Goal: Task Accomplishment & Management: Use online tool/utility

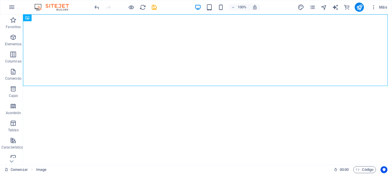
click at [276, 10] on div "100% Más" at bounding box center [241, 7] width 296 height 9
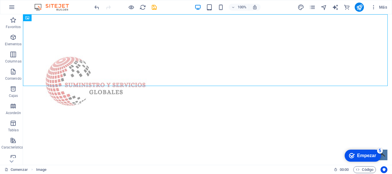
click at [276, 10] on div "100% Más" at bounding box center [241, 7] width 296 height 9
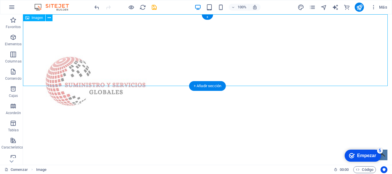
click at [280, 34] on figure at bounding box center [207, 86] width 369 height 144
click at [83, 41] on figure at bounding box center [207, 86] width 369 height 144
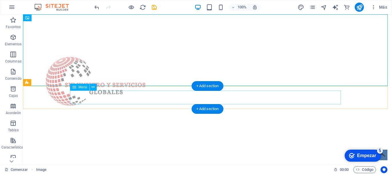
click at [110, 163] on nav "Hogar Acerca de Servicio Información Contacto" at bounding box center [207, 170] width 271 height 14
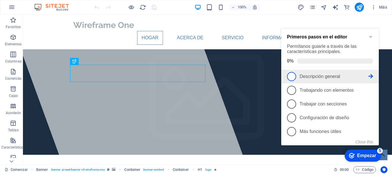
click at [353, 82] on li "1 Descripción general - incompleto" at bounding box center [331, 77] width 98 height 14
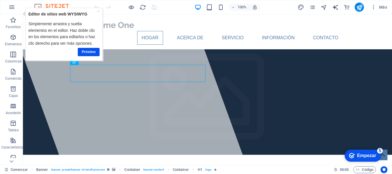
click at [364, 154] on font "Empezar" at bounding box center [366, 155] width 19 height 5
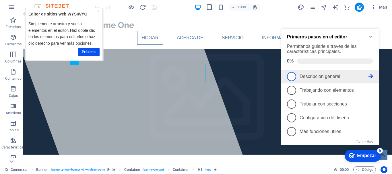
click at [321, 73] on link "1 Descripción general - incompleto" at bounding box center [330, 76] width 86 height 9
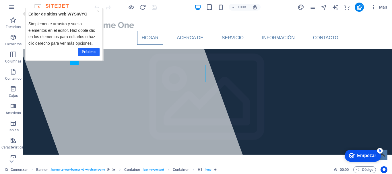
click at [90, 51] on font "Próximo" at bounding box center [89, 52] width 14 height 4
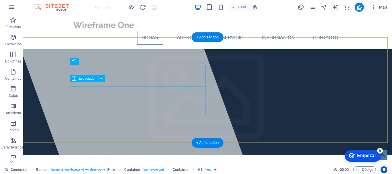
drag, startPoint x: 114, startPoint y: 86, endPoint x: 117, endPoint y: 84, distance: 3.4
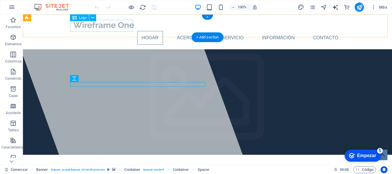
click at [104, 26] on div at bounding box center [207, 25] width 271 height 12
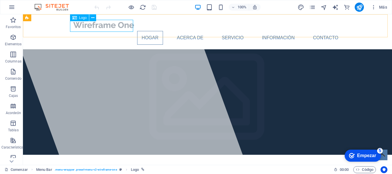
click at [76, 19] on icon at bounding box center [74, 17] width 5 height 7
click at [78, 18] on div "Logo" at bounding box center [79, 17] width 19 height 7
click at [95, 18] on button at bounding box center [92, 17] width 7 height 7
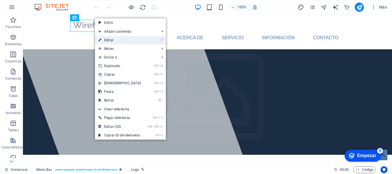
click at [137, 38] on link "⏎ Editar" at bounding box center [119, 40] width 49 height 9
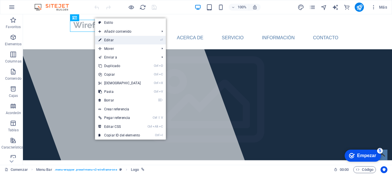
select select "px"
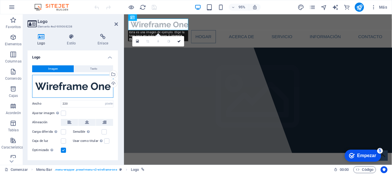
click at [83, 88] on div "Arrastre los archivos aquí, haga clic para elegir archivos o seleccione archivo…" at bounding box center [72, 86] width 81 height 23
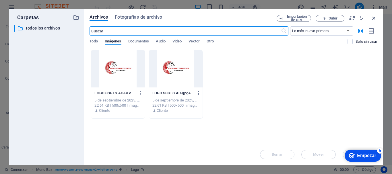
click at [134, 71] on div at bounding box center [118, 68] width 54 height 37
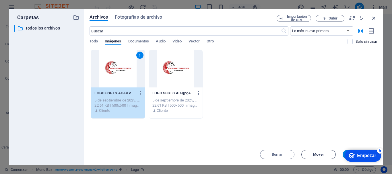
click at [322, 155] on font "Mover" at bounding box center [318, 155] width 11 height 4
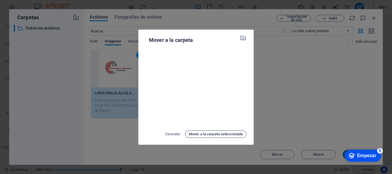
click at [208, 136] on font "Mover a la carpeta seleccionada" at bounding box center [216, 134] width 54 height 4
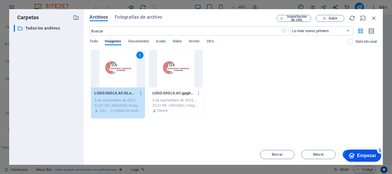
drag, startPoint x: 30, startPoint y: 10, endPoint x: 243, endPoint y: 90, distance: 227.9
click at [235, 91] on div "1 LOGO.SSGLS.A.C.-GLoHyJwBQ7i0oKIXqKklaQ.jpg LOGO.SSGLS.AC-GLoHyJwBQ7i0oKIXqKkl…" at bounding box center [234, 84] width 288 height 69
drag, startPoint x: 345, startPoint y: 102, endPoint x: 340, endPoint y: 78, distance: 25.1
click at [345, 101] on div "1 LOGO.SSGLS.A.C.-GLoHyJwBQ7i0oKIXqKklaQ.jpg LOGO.SSGLS.AC-GLoHyJwBQ7i0oKIXqKkl…" at bounding box center [234, 84] width 288 height 69
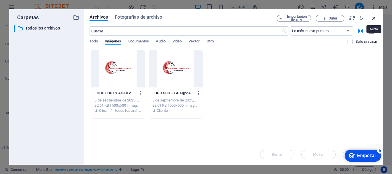
click at [374, 18] on icon "button" at bounding box center [374, 18] width 6 height 6
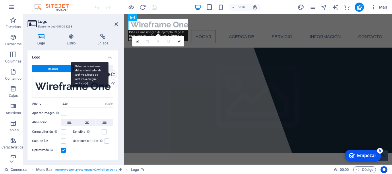
click at [93, 87] on div "Seleccione archivos del administrador de archivos, fotos de archivo o cargue ar…" at bounding box center [89, 75] width 37 height 26
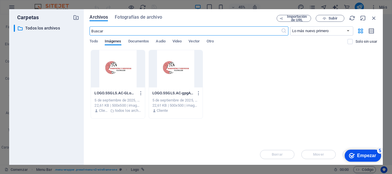
click at [166, 71] on div at bounding box center [176, 68] width 54 height 37
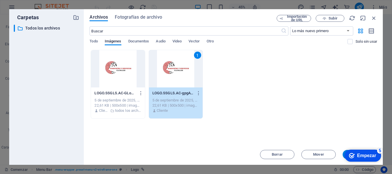
click at [166, 71] on div "1" at bounding box center [176, 68] width 54 height 37
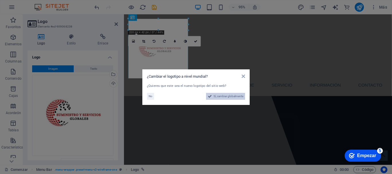
click at [217, 97] on font "Sí, cambiar globalmente" at bounding box center [229, 96] width 30 height 3
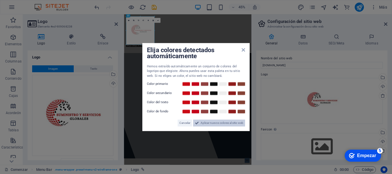
click at [196, 125] on icon at bounding box center [197, 123] width 4 height 7
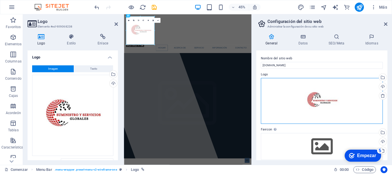
click at [297, 108] on div "Arrastre los archivos aquí, haga clic para elegir archivos o seleccione archivo…" at bounding box center [322, 101] width 122 height 46
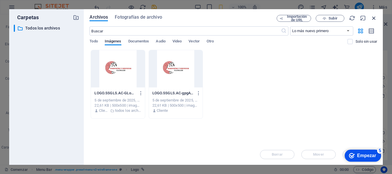
click at [373, 19] on icon "button" at bounding box center [374, 18] width 6 height 6
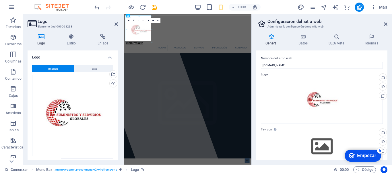
type input "220"
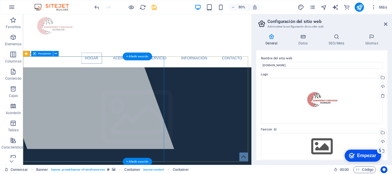
scroll to position [29, 0]
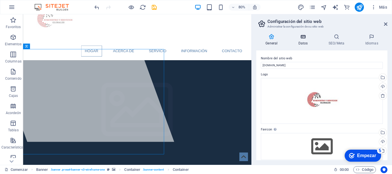
click at [301, 41] on h4 "Datos" at bounding box center [305, 40] width 30 height 12
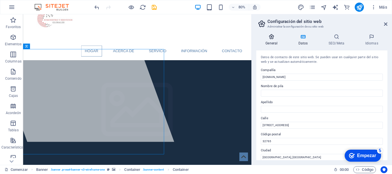
click at [270, 39] on icon at bounding box center [272, 37] width 31 height 6
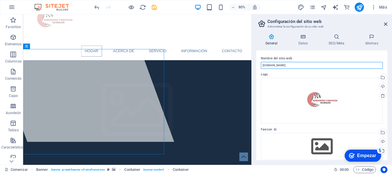
click at [294, 68] on input "[DOMAIN_NAME]" at bounding box center [322, 65] width 122 height 7
click at [290, 68] on input "[DOMAIN_NAME]" at bounding box center [322, 65] width 122 height 7
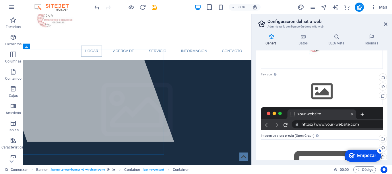
scroll to position [57, 0]
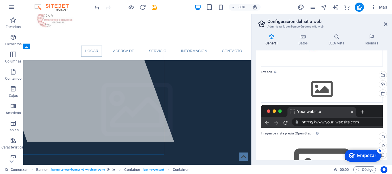
click at [292, 70] on label "Favicon Configura aquí el favicono de tu sitio web. Un favicono es un pequeño i…" at bounding box center [322, 72] width 122 height 7
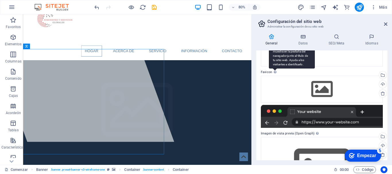
click at [275, 69] on div "Configura aquí el favicono de tu sitio web. Un favicono es un pequeño icono que…" at bounding box center [292, 51] width 46 height 34
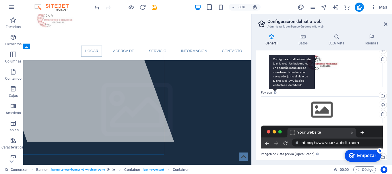
scroll to position [29, 0]
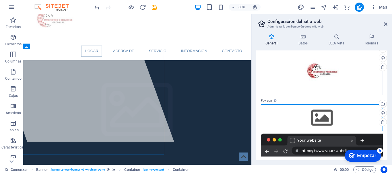
click at [331, 120] on div "Arrastre los archivos aquí, haga clic para elegir archivos o seleccione archivo…" at bounding box center [322, 118] width 122 height 27
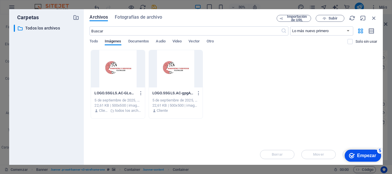
drag, startPoint x: 157, startPoint y: 55, endPoint x: 156, endPoint y: 72, distance: 17.5
click at [156, 55] on div at bounding box center [176, 68] width 54 height 37
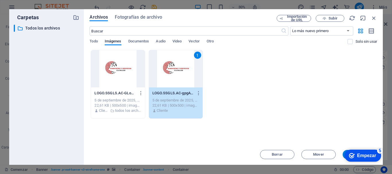
click at [161, 74] on div "1" at bounding box center [176, 68] width 54 height 37
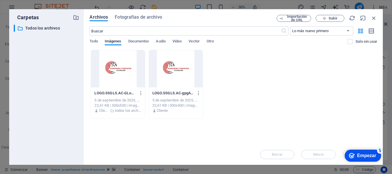
click at [131, 79] on div at bounding box center [118, 68] width 54 height 37
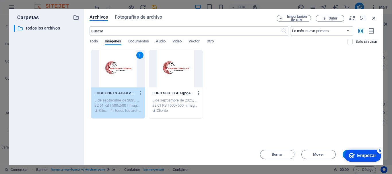
click at [131, 79] on div "1" at bounding box center [118, 68] width 54 height 37
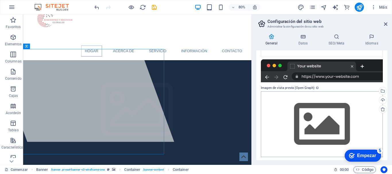
scroll to position [124, 0]
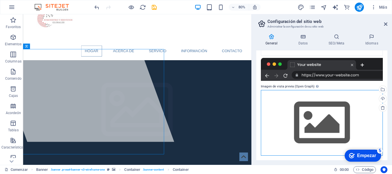
click at [317, 118] on div "Arrastre los archivos aquí, haga clic para elegir archivos o seleccione archivo…" at bounding box center [322, 123] width 122 height 66
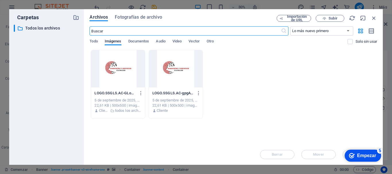
click at [116, 72] on div "LOGO.SSGLS.A.C.-GLoHyJwBQ7i0oKIXqKklaQ.jpg LOGO.SSGLS.AC-GLoHyJwBQ7i0oKIXqKklaQ…" at bounding box center [234, 84] width 288 height 69
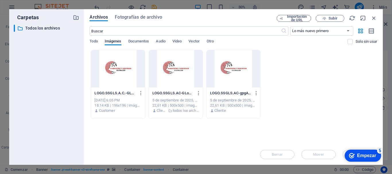
click at [116, 72] on div at bounding box center [118, 68] width 54 height 37
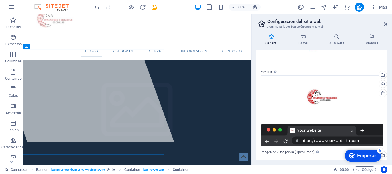
scroll to position [0, 0]
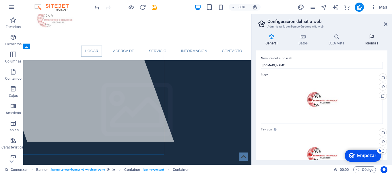
click at [373, 41] on h4 "Idiomas" at bounding box center [372, 40] width 32 height 12
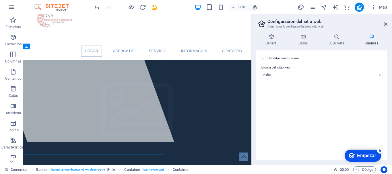
click at [263, 59] on label at bounding box center [263, 58] width 5 height 5
click at [0, 0] on input "Habilitar multiidioma Para deshabilitar el multiidioma, elimine todos los idiom…" at bounding box center [0, 0] width 0 height 0
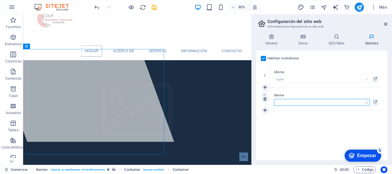
click at [322, 104] on select "Abjasio Lejos africaans Akan albanés Amárico árabe aragonés armenio Assamese Av…" at bounding box center [322, 102] width 96 height 7
click at [288, 131] on div "Habilitar multiidioma Para deshabilitar el multiidioma, elimine todos los idiom…" at bounding box center [322, 106] width 131 height 110
click at [297, 102] on select "Abjasio Lejos africaans Akan albanés Amárico árabe aragonés armenio Assamese Av…" at bounding box center [322, 102] width 96 height 7
select select "148"
click at [274, 99] on select "Abjasio Lejos africaans Akan albanés Amárico árabe aragonés armenio Assamese Av…" at bounding box center [322, 102] width 96 height 7
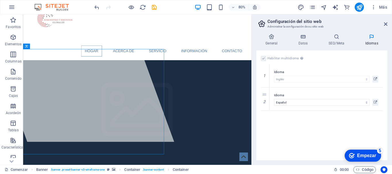
click at [292, 115] on div "Habilitar multiidioma Para deshabilitar el multiidioma, elimine todos los idiom…" at bounding box center [322, 106] width 131 height 110
click at [342, 39] on icon at bounding box center [337, 37] width 34 height 6
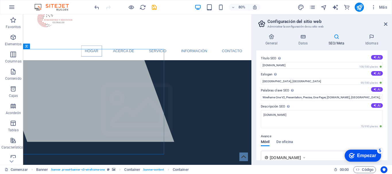
click at [285, 76] on label "Eslogan El eslogan de su sitio web. AI" at bounding box center [322, 74] width 122 height 7
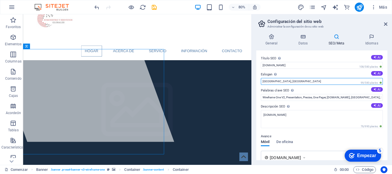
click at [285, 78] on input "[GEOGRAPHIC_DATA], [GEOGRAPHIC_DATA]" at bounding box center [322, 81] width 122 height 7
drag, startPoint x: 306, startPoint y: 96, endPoint x: 301, endPoint y: 102, distance: 7.5
click at [280, 82] on input "[GEOGRAPHIC_DATA], [GEOGRAPHIC_DATA]" at bounding box center [322, 81] width 122 height 7
drag, startPoint x: 286, startPoint y: 81, endPoint x: 258, endPoint y: 82, distance: 27.9
click at [258, 82] on div "Título SEO El título de su sitio web: haga que sea algo que destaque en los res…" at bounding box center [322, 106] width 131 height 110
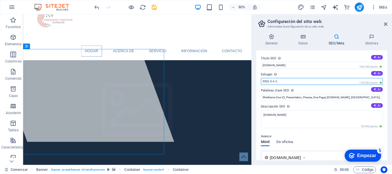
type input "SSGL S.A.C."
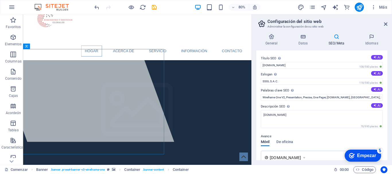
click at [305, 135] on div "Avance" at bounding box center [322, 136] width 122 height 7
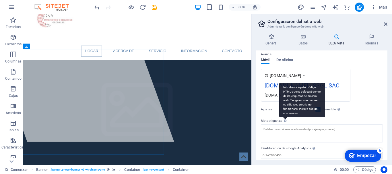
scroll to position [73, 0]
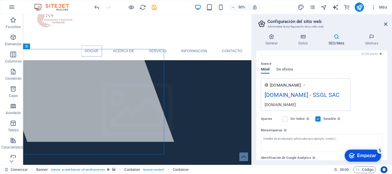
click at [362, 92] on div "www.ejemplo.com ssgl.com.pe - SSGL SAC ssgl.com.pe" at bounding box center [322, 94] width 122 height 33
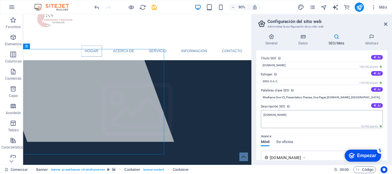
scroll to position [29, 0]
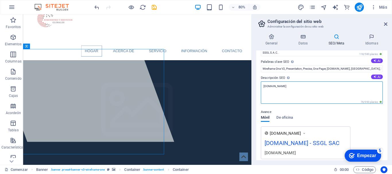
click at [295, 94] on textarea "[DOMAIN_NAME]" at bounding box center [322, 93] width 122 height 22
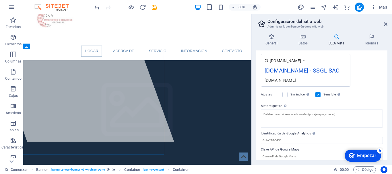
scroll to position [106, 0]
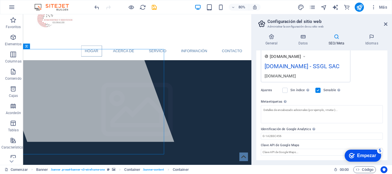
click at [367, 92] on div "Ajustes Sin índice Indicar a los motores de búsqueda que excluyan este sitio we…" at bounding box center [322, 90] width 122 height 16
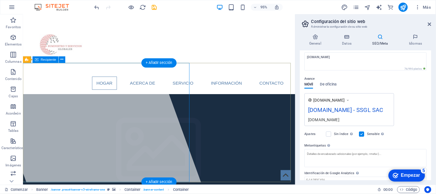
scroll to position [0, 0]
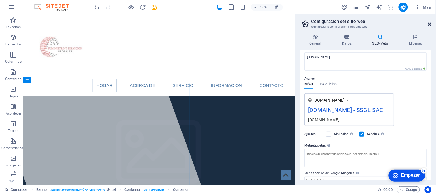
click at [392, 24] on icon at bounding box center [429, 24] width 3 height 5
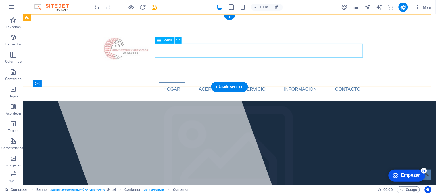
click at [208, 82] on nav "Hogar Acerca de Servicio Información Contacto" at bounding box center [229, 89] width 271 height 14
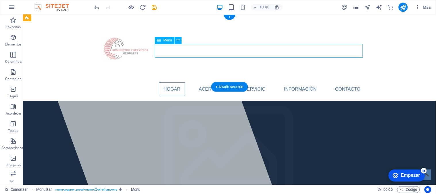
click at [213, 82] on nav "Hogar Acerca de Servicio Información Contacto" at bounding box center [229, 89] width 271 height 14
click at [168, 82] on nav "Hogar Acerca de Servicio Información Contacto" at bounding box center [229, 89] width 271 height 14
click at [299, 82] on nav "Hogar Acerca de Servicio Información Contacto" at bounding box center [229, 89] width 271 height 14
click at [171, 82] on nav "Hogar Acerca de Servicio Información Contacto" at bounding box center [229, 89] width 271 height 14
click at [169, 41] on font "Menú" at bounding box center [167, 40] width 9 height 4
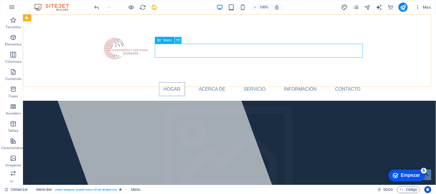
click at [178, 40] on icon at bounding box center [177, 40] width 3 height 6
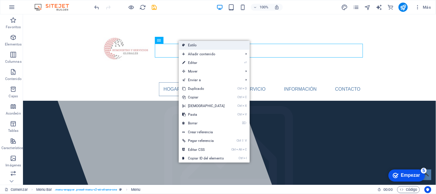
click at [215, 48] on link "Estilo" at bounding box center [214, 45] width 71 height 9
select select "rem"
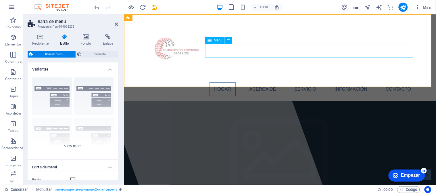
click at [216, 82] on nav "Hogar Acerca de Servicio Información Contacto" at bounding box center [279, 89] width 271 height 14
click at [42, 40] on h4 "Recipiente" at bounding box center [42, 40] width 28 height 12
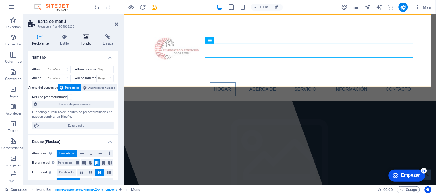
click at [94, 41] on h4 "Fondo" at bounding box center [87, 40] width 22 height 12
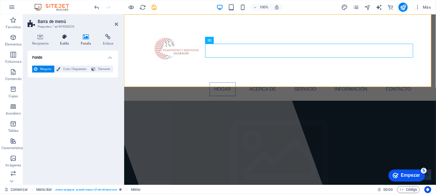
click at [64, 43] on font "Estilo" at bounding box center [64, 43] width 9 height 4
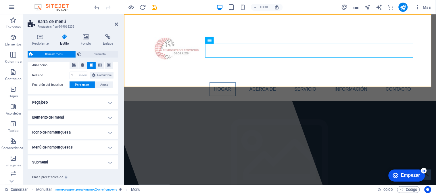
scroll to position [128, 0]
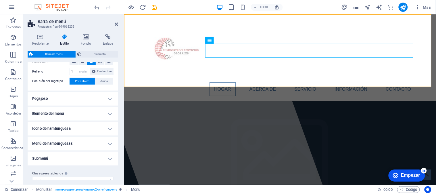
click at [107, 105] on h4 "Pegajoso" at bounding box center [73, 99] width 90 height 14
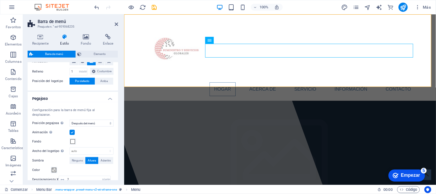
drag, startPoint x: 107, startPoint y: 105, endPoint x: 103, endPoint y: 104, distance: 4.4
click at [107, 102] on h4 "Pegajoso" at bounding box center [73, 97] width 90 height 10
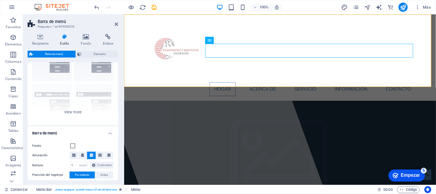
scroll to position [0, 0]
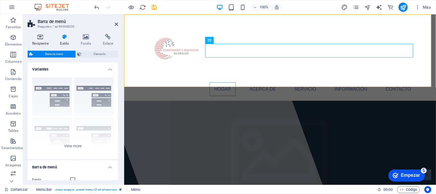
click at [47, 40] on h4 "Recipiente" at bounding box center [42, 40] width 28 height 12
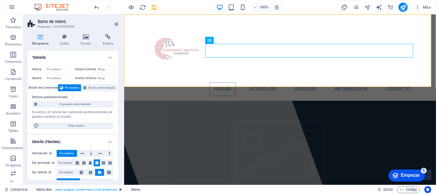
click at [65, 46] on div "Recipiente Estilo Fondo Enlace Tamaño Altura Por defecto píxeles movimiento ráp…" at bounding box center [73, 107] width 90 height 146
click at [69, 42] on font "Estilo" at bounding box center [64, 43] width 9 height 4
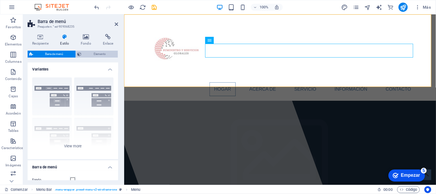
click at [105, 55] on font "Elemento" at bounding box center [100, 53] width 12 height 3
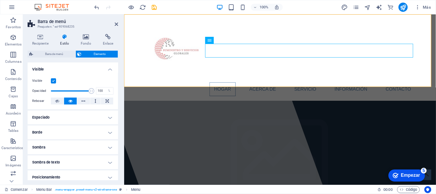
click at [108, 117] on h4 "Espaciado" at bounding box center [73, 117] width 90 height 14
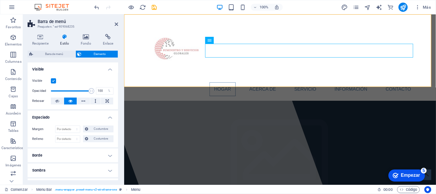
scroll to position [32, 0]
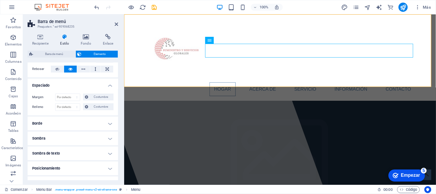
click at [105, 126] on h4 "Borde" at bounding box center [73, 123] width 90 height 14
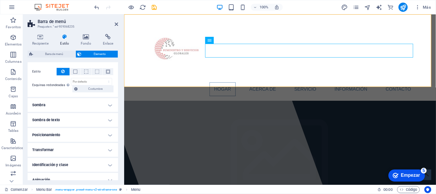
scroll to position [96, 0]
click at [107, 109] on h4 "Sombra" at bounding box center [73, 105] width 90 height 14
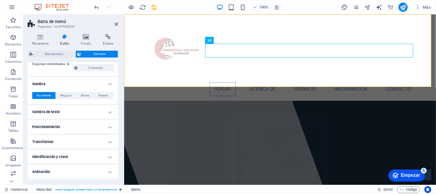
scroll to position [128, 0]
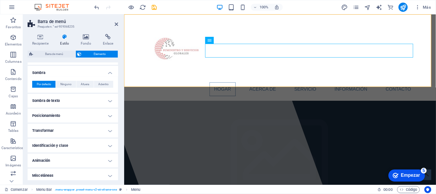
click at [109, 101] on h4 "Sombra de texto" at bounding box center [73, 101] width 90 height 14
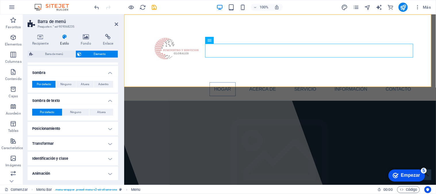
scroll to position [142, 0]
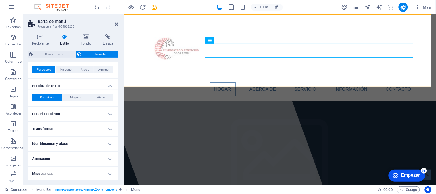
click at [109, 113] on h4 "Posicionamiento" at bounding box center [73, 114] width 90 height 14
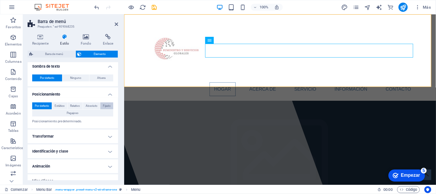
scroll to position [169, 0]
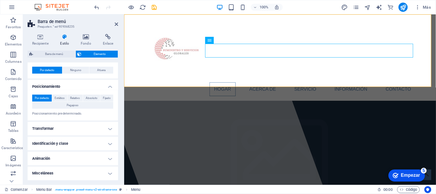
click at [107, 127] on h4 "Transformar" at bounding box center [73, 129] width 90 height 14
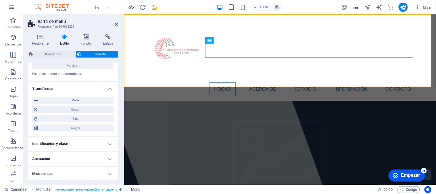
scroll to position [210, 0]
click at [110, 141] on h4 "Identificación y clase" at bounding box center [73, 143] width 90 height 14
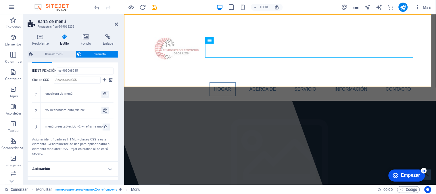
scroll to position [315, 0]
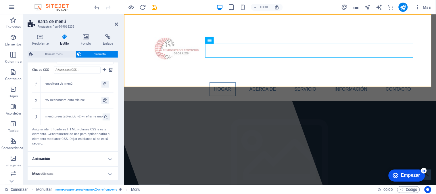
click at [110, 157] on h4 "Animación" at bounding box center [73, 159] width 90 height 14
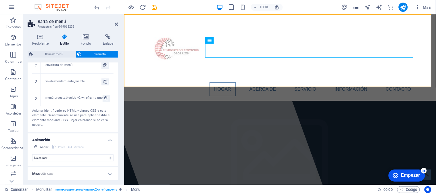
click at [109, 174] on h4 "Misceláneas" at bounding box center [73, 174] width 90 height 14
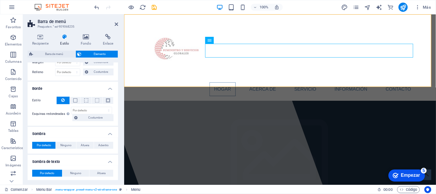
scroll to position [0, 0]
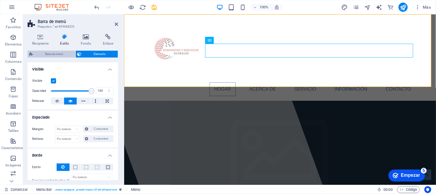
click at [65, 55] on span "Barra de menú" at bounding box center [54, 54] width 39 height 7
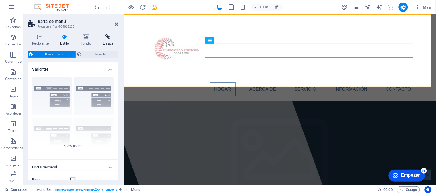
click at [103, 42] on font "Enlace" at bounding box center [108, 43] width 11 height 4
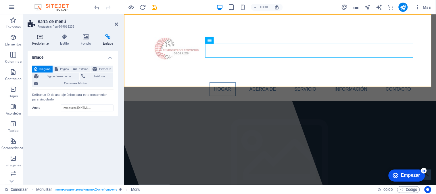
click at [48, 45] on h4 "Recipiente" at bounding box center [42, 40] width 28 height 12
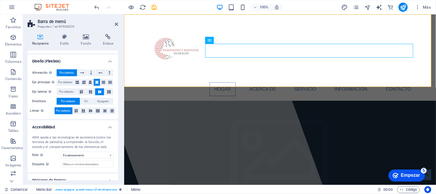
scroll to position [100, 0]
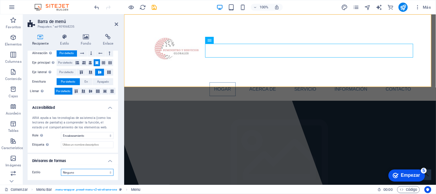
click at [108, 172] on select "Ninguno Triángulo Cuadrado Diagonal Polígono 1 Polígono 2 Zigzag Múltiples zigz…" at bounding box center [87, 172] width 53 height 7
click at [110, 163] on h4 "Divisores de formas" at bounding box center [73, 159] width 90 height 10
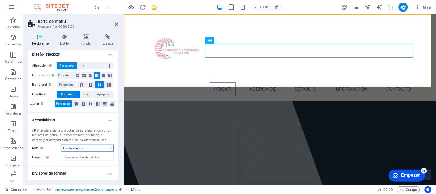
click at [89, 147] on select "Ninguno Alerta Artículo Bandera Comentario Complementario Diálogo Pie de página…" at bounding box center [87, 148] width 53 height 7
click at [90, 158] on input "Etiqueta Utilice la etiqueta ARIA para proporcionar un nombre claro y descripti…" at bounding box center [87, 157] width 53 height 7
click at [86, 147] on select "Ninguno Alerta Artículo Bandera Comentario Complementario Diálogo Pie de página…" at bounding box center [87, 148] width 53 height 7
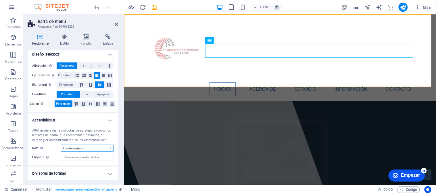
click at [86, 147] on select "Ninguno Alerta Artículo Bandera Comentario Complementario Diálogo Pie de página…" at bounding box center [87, 148] width 53 height 7
click at [111, 119] on h4 "Accesibilidad" at bounding box center [73, 118] width 90 height 10
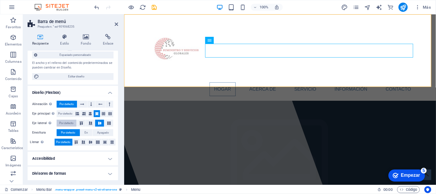
scroll to position [17, 0]
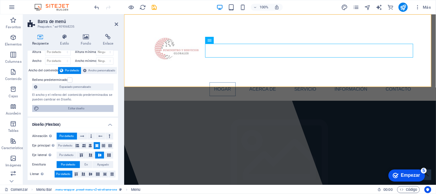
click at [112, 122] on h4 "Diseño (Flexbox)" at bounding box center [73, 122] width 90 height 10
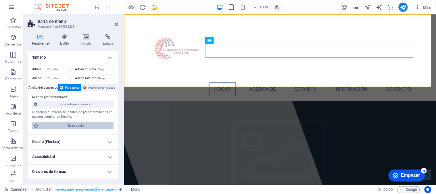
scroll to position [0, 0]
click at [225, 82] on nav "Hogar Acerca de Servicio Información Contacto" at bounding box center [279, 89] width 271 height 14
click at [250, 82] on nav "Hogar Acerca de Servicio Información Contacto" at bounding box center [279, 89] width 271 height 14
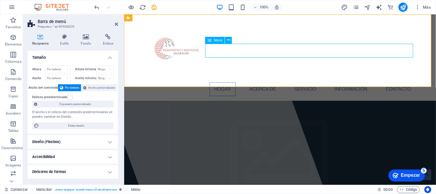
click at [250, 82] on nav "Hogar Acerca de Servicio Información Contacto" at bounding box center [279, 89] width 271 height 14
select select
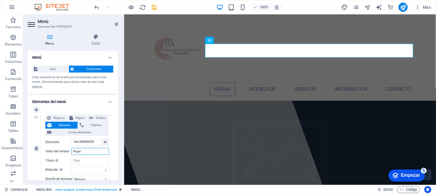
click at [92, 149] on input "Hogar" at bounding box center [90, 151] width 38 height 7
drag, startPoint x: 86, startPoint y: 152, endPoint x: 70, endPoint y: 155, distance: 16.3
click at [70, 155] on div "Ninguno Página Externo Elemento Teléfono Correo electrónico Página Comenzar Sub…" at bounding box center [76, 143] width 63 height 59
type input "i"
select select
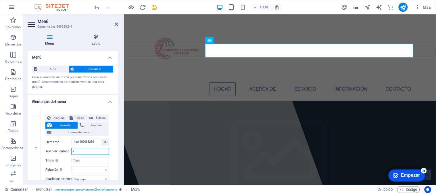
select select
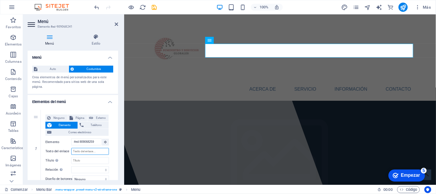
select select
type input "i"
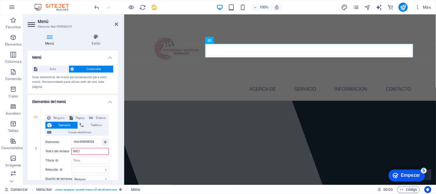
type input "INICIO"
select select
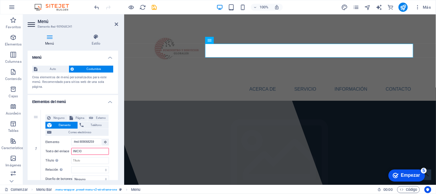
select select
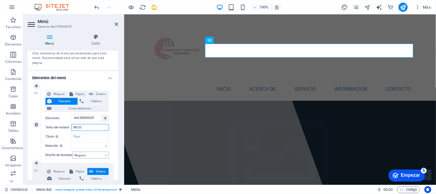
scroll to position [32, 0]
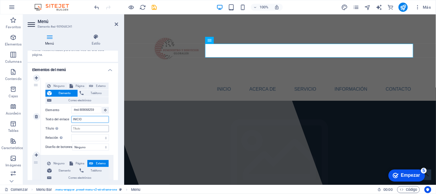
type input "INICIO"
click at [88, 131] on input "Título La descripción adicional del enlace no debe coincidir con el texto del e…" at bounding box center [90, 128] width 38 height 7
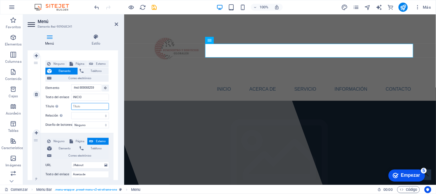
scroll to position [64, 0]
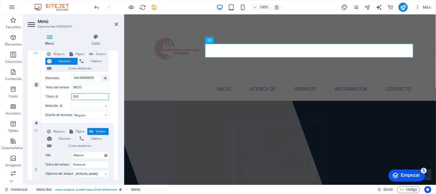
type input "SADA"
select select
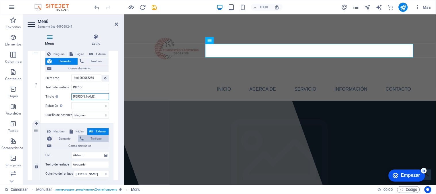
select select
click at [97, 98] on input "SADA" at bounding box center [90, 96] width 38 height 7
drag, startPoint x: 97, startPoint y: 98, endPoint x: 74, endPoint y: 97, distance: 23.0
click at [74, 97] on input "SADA" at bounding box center [90, 96] width 38 height 7
select select
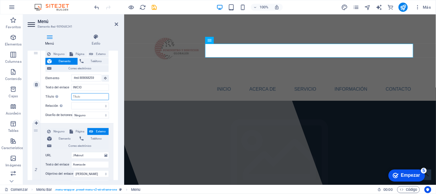
select select
click at [101, 106] on select "alternar autor marcador externo ayuda licencia próximo no seguir sin referencia…" at bounding box center [90, 105] width 38 height 7
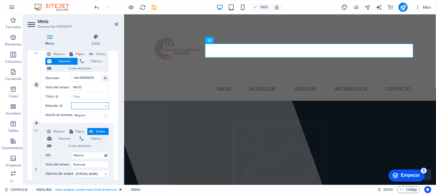
click at [101, 106] on select "alternar autor marcador externo ayuda licencia próximo no seguir sin referencia…" at bounding box center [90, 105] width 38 height 7
click at [101, 102] on div "Ninguno Página Externo Elemento Teléfono Correo electrónico Página Comenzar Sub…" at bounding box center [76, 80] width 63 height 59
click at [99, 105] on select "alternar autor marcador externo ayuda licencia próximo no seguir sin referencia…" at bounding box center [90, 105] width 38 height 7
select select "search"
click at [71, 102] on select "alternar autor marcador externo ayuda licencia próximo no seguir sin referencia…" at bounding box center [90, 105] width 38 height 7
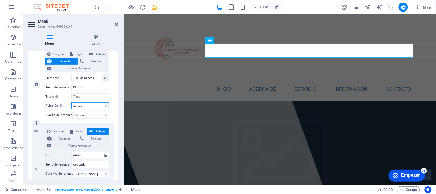
select select
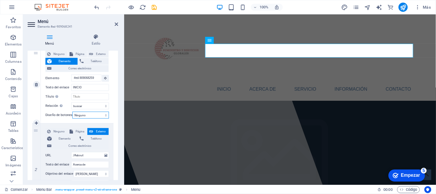
click at [101, 116] on select "Ninguno Por defecto Primario Secundario" at bounding box center [90, 114] width 36 height 7
click at [98, 117] on select "Ninguno Por defecto Primario Secundario" at bounding box center [90, 114] width 36 height 7
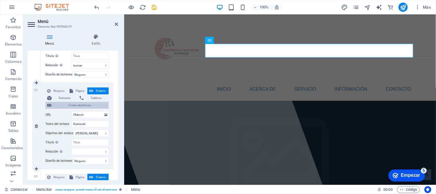
scroll to position [96, 0]
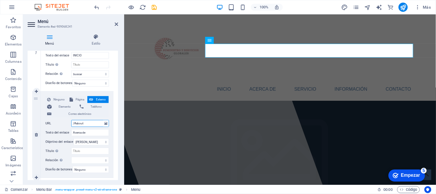
click at [89, 122] on input "/#about" at bounding box center [90, 123] width 38 height 7
click at [86, 134] on input "Acerca de" at bounding box center [90, 132] width 38 height 7
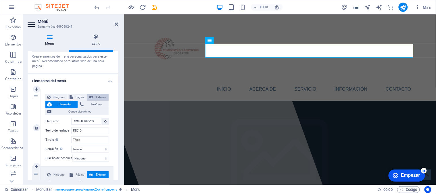
scroll to position [32, 0]
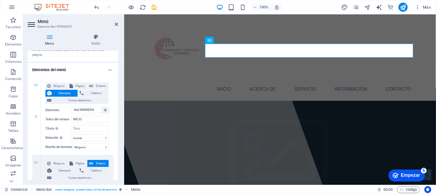
click at [106, 72] on h4 "Elementos del menú" at bounding box center [73, 68] width 90 height 10
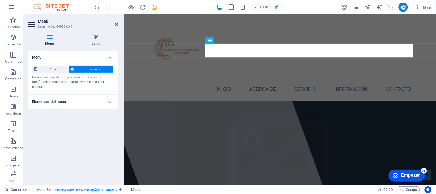
click at [106, 103] on h4 "Elementos del menú" at bounding box center [73, 102] width 90 height 14
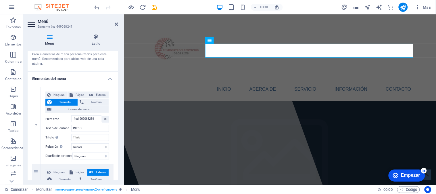
scroll to position [32, 0]
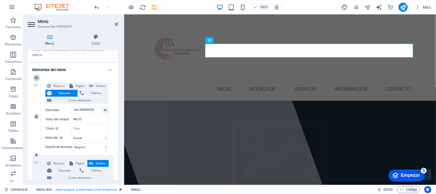
click at [37, 80] on link at bounding box center [36, 77] width 7 height 7
select select
type input "#ed-909068259"
type input "INICIO"
select select "search"
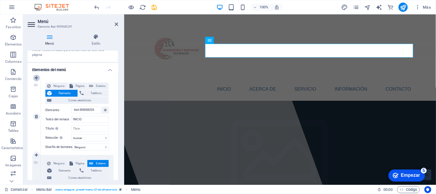
type input "/#about"
type input "Acerca de"
select select
type input "/#service"
type input "Servicio"
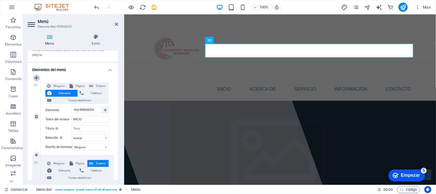
select select
type input "/#information"
type input "Información"
select select
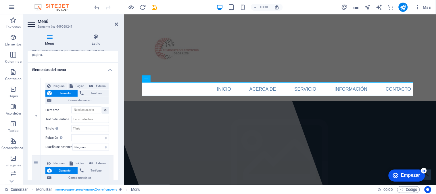
type input "#ed-909068259"
type input "INICIO"
select select "search"
type input "/#about"
type input "Acerca de"
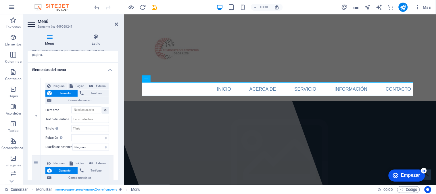
select select
type input "/#service"
type input "Servicio"
select select
type input "/#information"
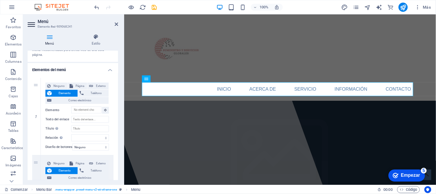
type input "Información"
select select
type input "/#contact"
type input "Contacto"
select select
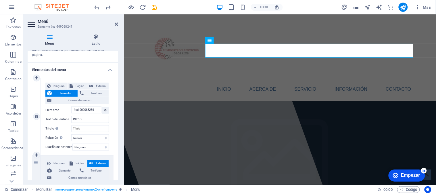
click at [35, 85] on div "1" at bounding box center [36, 116] width 9 height 77
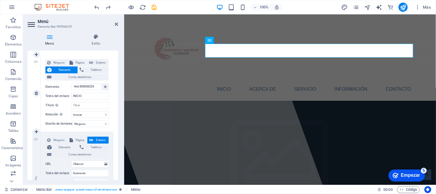
scroll to position [64, 0]
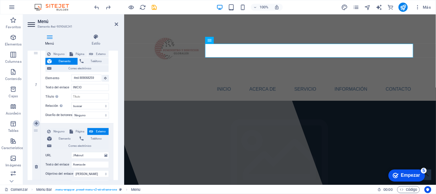
click at [36, 121] on icon at bounding box center [36, 123] width 3 height 4
select select
type input "/#about"
type input "Acerca de"
select select
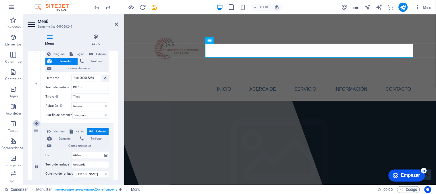
type input "/#service"
type input "Servicio"
select select
type input "/#information"
type input "Información"
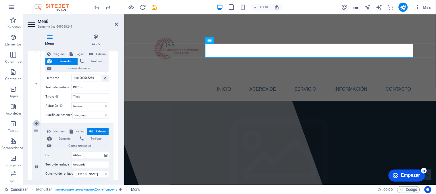
select select
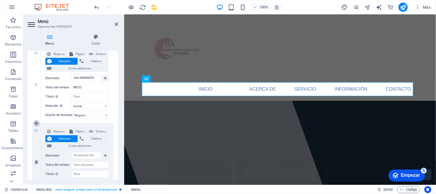
type input "/#about"
type input "Acerca de"
select select
type input "/#service"
type input "Servicio"
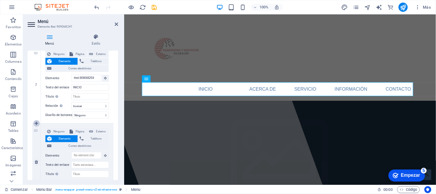
select select
type input "/#information"
type input "Información"
select select
type input "/#contact"
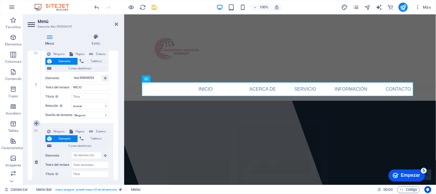
type input "Contacto"
select select
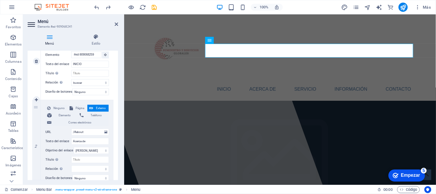
scroll to position [96, 0]
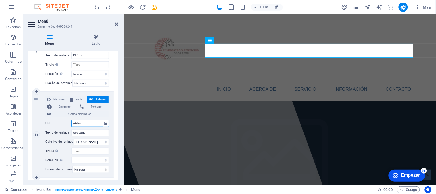
click at [81, 122] on input "/#about" at bounding box center [90, 123] width 38 height 7
click at [89, 122] on input "/#about" at bounding box center [90, 123] width 38 height 7
click at [88, 134] on input "Acerca de" at bounding box center [90, 132] width 38 height 7
click at [76, 124] on input "/#about" at bounding box center [90, 123] width 38 height 7
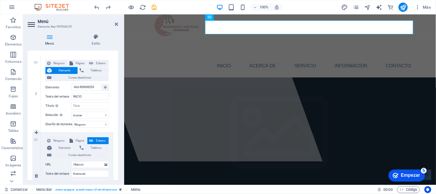
scroll to position [64, 0]
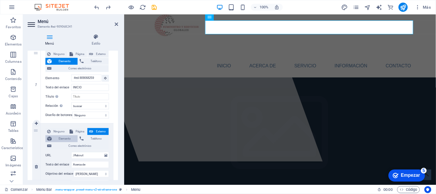
click at [68, 137] on font "Elemento" at bounding box center [65, 138] width 12 height 3
select select
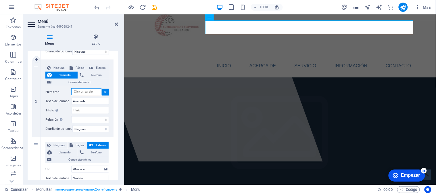
scroll to position [128, 0]
click at [105, 91] on icon at bounding box center [105, 91] width 3 height 3
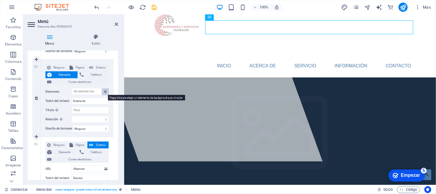
click at [105, 93] on button at bounding box center [105, 91] width 7 height 7
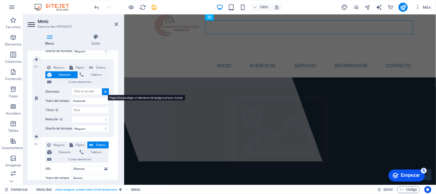
click at [105, 93] on button at bounding box center [105, 91] width 7 height 7
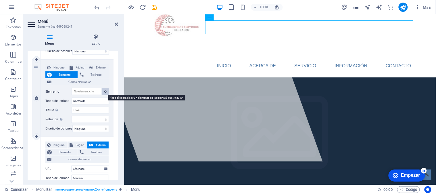
click at [105, 93] on button at bounding box center [105, 91] width 7 height 7
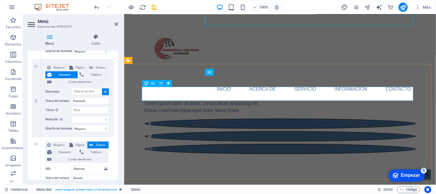
scroll to position [119, 0]
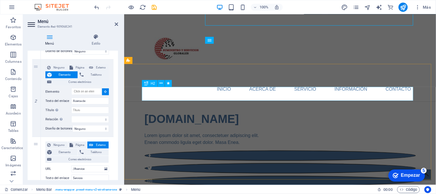
type input "#ed-909068301"
select select
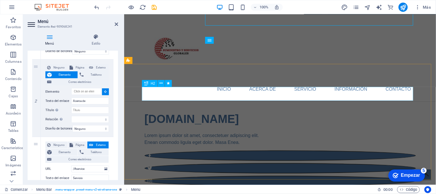
select select
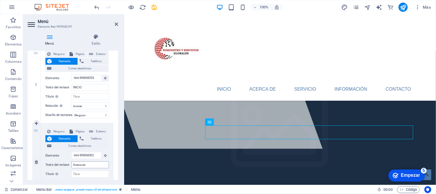
scroll to position [65, 0]
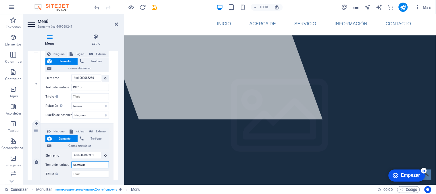
click at [90, 162] on input "Acerca de" at bounding box center [90, 164] width 38 height 7
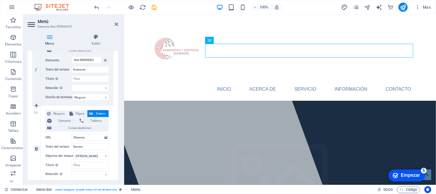
scroll to position [159, 0]
click at [65, 121] on font "Elemento" at bounding box center [65, 119] width 12 height 3
select select
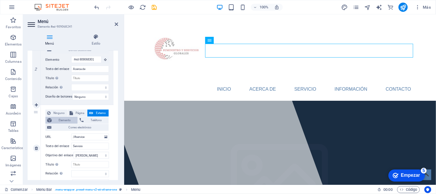
select select
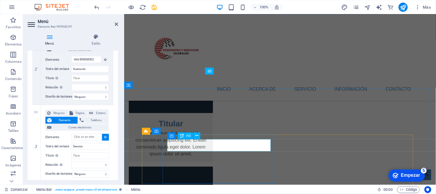
scroll to position [638, 0]
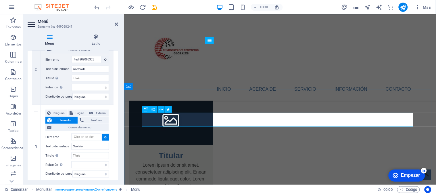
select select
type input "#ed-909068118"
select select
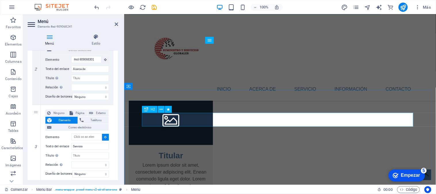
select select
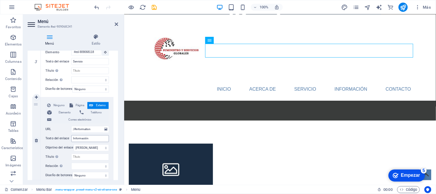
scroll to position [255, 0]
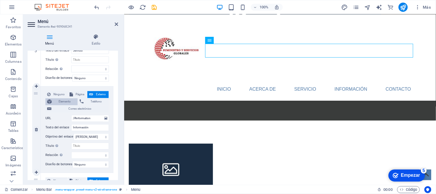
click at [67, 103] on font "Elemento" at bounding box center [65, 101] width 12 height 3
select select
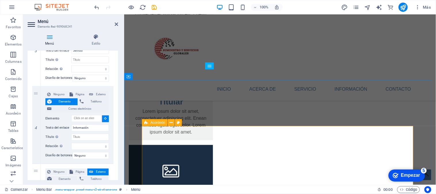
scroll to position [781, 0]
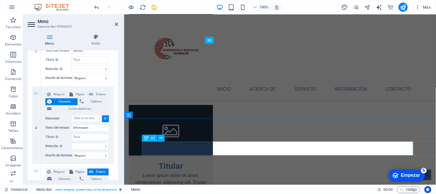
select select
type input "#ed-909068190"
select select
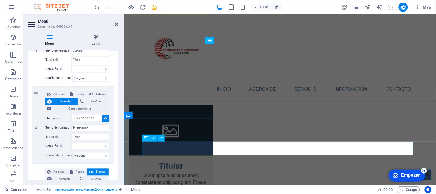
select select
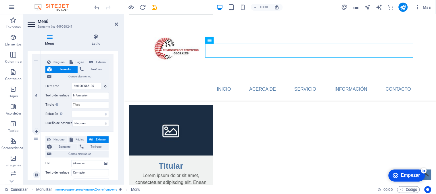
scroll to position [319, 0]
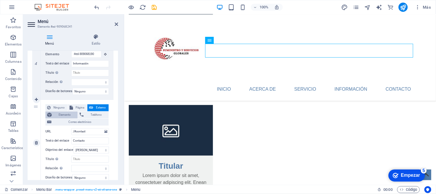
click at [65, 114] on font "Elemento" at bounding box center [65, 114] width 12 height 3
select select
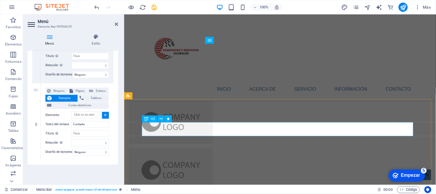
scroll to position [1187, 0]
select select
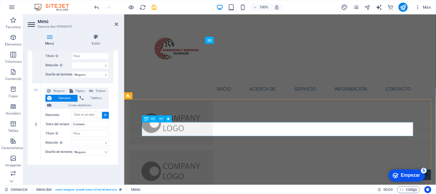
type input "#ed-909068421"
select select
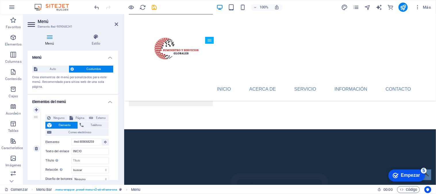
scroll to position [1042, 0]
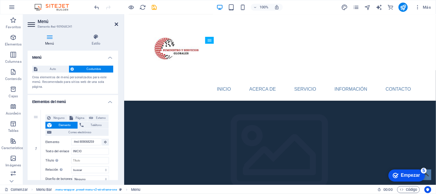
click at [116, 25] on icon at bounding box center [116, 24] width 3 height 5
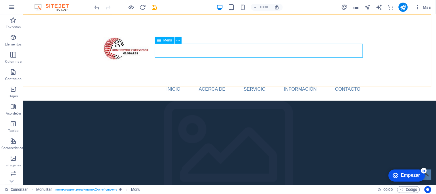
click at [163, 82] on nav "INICIO Acerca de Servicio Información Contacto" at bounding box center [229, 89] width 271 height 14
click at [202, 82] on nav "INICIO Acerca de Servicio Información Contacto" at bounding box center [229, 89] width 271 height 14
click at [260, 82] on nav "INICIO Acerca de Servicio Información Contacto" at bounding box center [229, 89] width 271 height 14
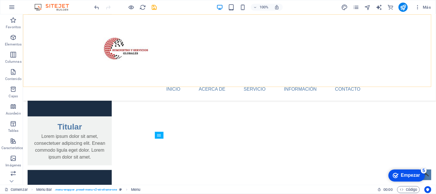
scroll to position [819, 0]
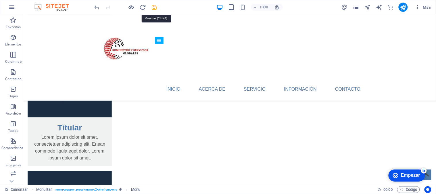
click at [153, 9] on icon "ahorrar" at bounding box center [154, 7] width 7 height 7
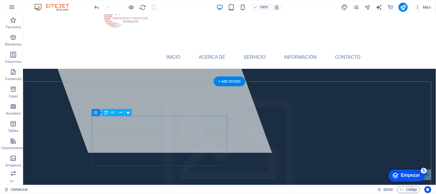
scroll to position [0, 0]
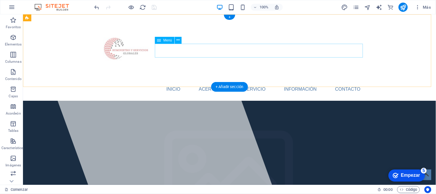
click at [171, 82] on nav "INICIO Acerca de Servicio Información Contacto" at bounding box center [229, 89] width 271 height 14
click at [188, 82] on nav "INICIO Acerca de Servicio Información Contacto" at bounding box center [229, 89] width 271 height 14
select select "search"
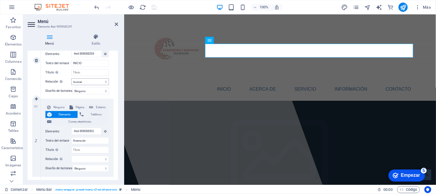
scroll to position [96, 0]
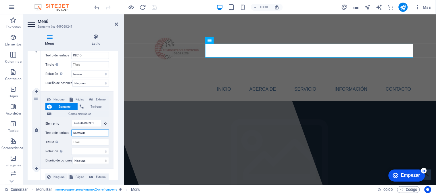
click at [91, 132] on input "Acerca de" at bounding box center [90, 132] width 38 height 7
drag, startPoint x: 92, startPoint y: 133, endPoint x: 54, endPoint y: 134, distance: 38.2
click at [54, 134] on div "Texto del enlace Acerca de" at bounding box center [76, 132] width 63 height 7
type input "q"
select select
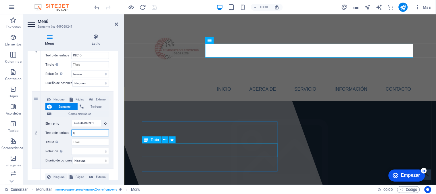
select select
type input "QU"
select select
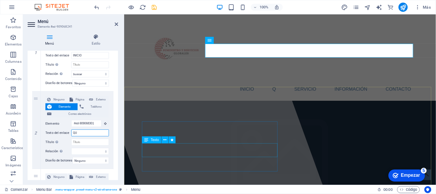
select select
type input "QUIENES SOMOS"
select select
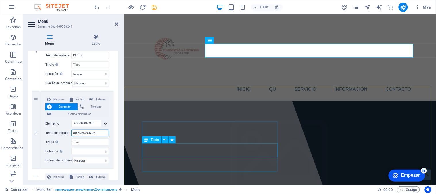
select select
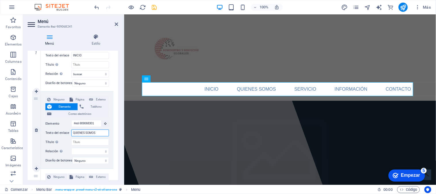
drag, startPoint x: 99, startPoint y: 132, endPoint x: 58, endPoint y: 127, distance: 42.0
click at [62, 127] on div "Ninguno Página Externo Elemento Teléfono Correo electrónico Página Comenzar Sub…" at bounding box center [76, 125] width 63 height 59
type input "NOSTR"
select select
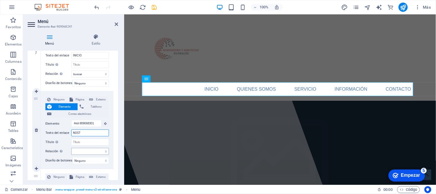
select select
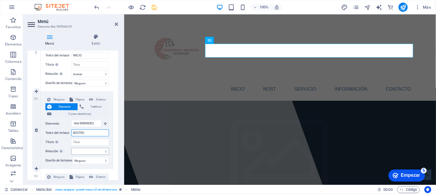
type input "NOSTROS"
select select
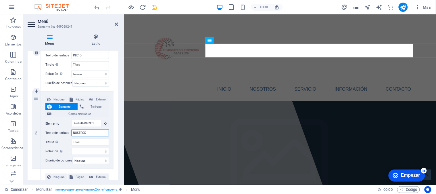
type input "NOSTROS"
click at [112, 82] on div "Ninguno Página Externo Elemento Teléfono Correo electrónico Página Comenzar Sub…" at bounding box center [77, 52] width 73 height 77
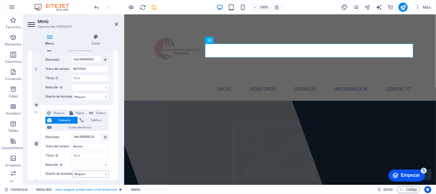
scroll to position [191, 0]
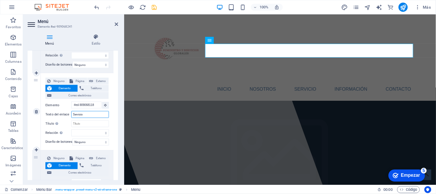
click at [94, 113] on input "Servicio" at bounding box center [90, 114] width 38 height 7
type input "ServicioS"
select select
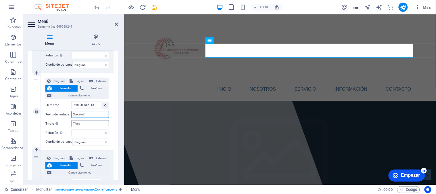
select select
type input "ServicioS"
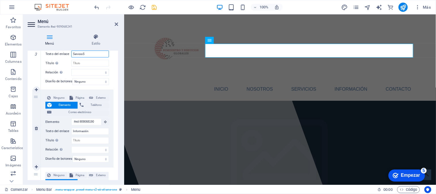
scroll to position [255, 0]
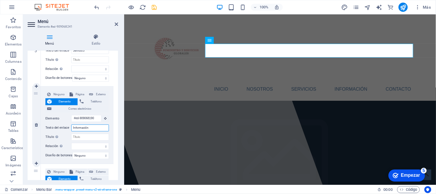
click at [88, 128] on input "Información" at bounding box center [90, 127] width 38 height 7
drag, startPoint x: 90, startPoint y: 126, endPoint x: 84, endPoint y: 130, distance: 6.6
click at [66, 125] on div "Texto del enlace Información" at bounding box center [76, 127] width 63 height 7
type input "EP"
select select
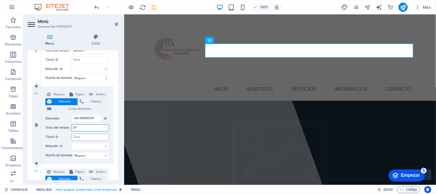
select select
type input "EPER"
select select
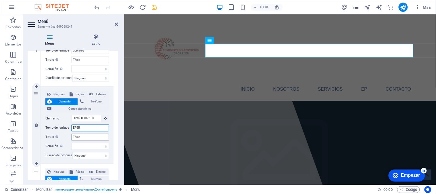
select select
type input "EPERIENCIA"
select select
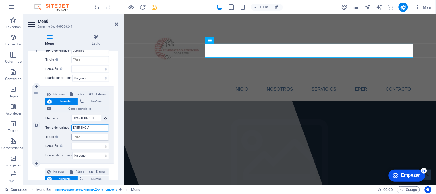
select select
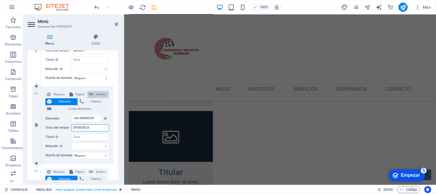
scroll to position [0, 0]
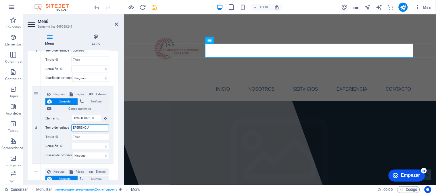
type input "EPERIENCIA"
click at [118, 24] on aside "Menú Elemento #ed-909068241 Menú Estilo Menú Auto Costumbre Crea elementos de m…" at bounding box center [73, 99] width 101 height 170
click at [116, 24] on icon at bounding box center [116, 24] width 3 height 5
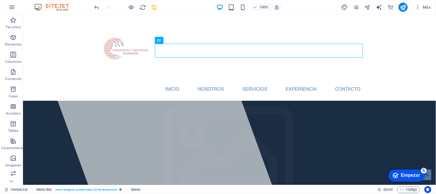
click at [155, 7] on icon "ahorrar" at bounding box center [154, 7] width 7 height 7
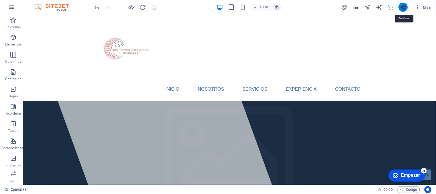
click at [392, 7] on icon "publicar" at bounding box center [403, 7] width 7 height 7
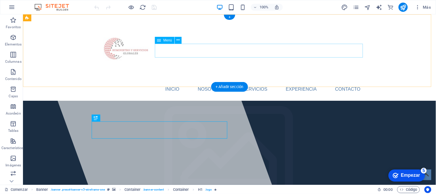
click at [171, 82] on nav "INICIO NOSOTROS Servicios EXPERIENCIA Contacto" at bounding box center [229, 89] width 271 height 14
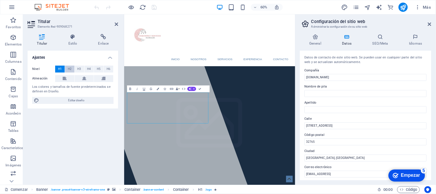
click at [69, 68] on font "H2" at bounding box center [70, 68] width 4 height 3
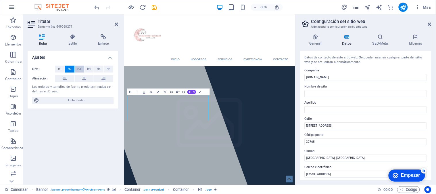
click at [78, 68] on font "H3" at bounding box center [80, 68] width 4 height 3
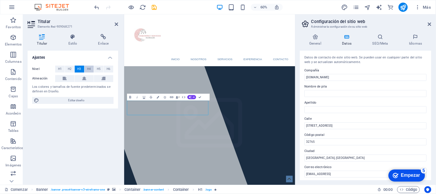
click at [86, 68] on button "H4" at bounding box center [88, 69] width 9 height 7
click at [95, 69] on button "H5" at bounding box center [98, 69] width 9 height 7
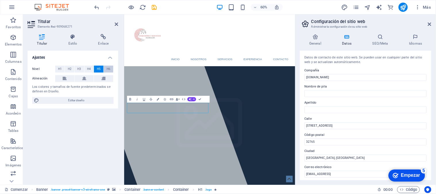
click at [110, 68] on font "H6" at bounding box center [109, 68] width 4 height 3
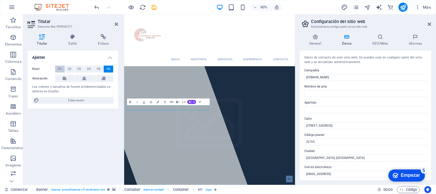
click at [60, 70] on font "H1" at bounding box center [60, 68] width 4 height 3
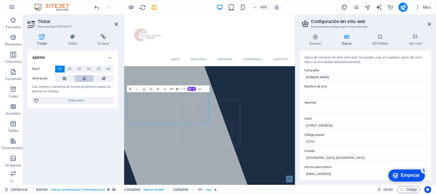
click at [82, 78] on button at bounding box center [84, 78] width 19 height 7
click at [66, 80] on icon at bounding box center [65, 78] width 4 height 7
click at [76, 99] on font "Editar diseño" at bounding box center [76, 100] width 16 height 3
select select "px"
select select "400"
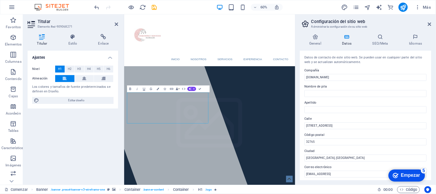
select select "px"
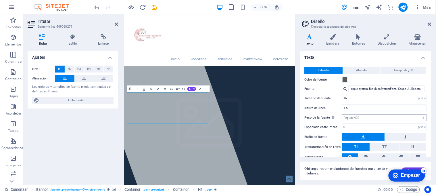
scroll to position [24, 0]
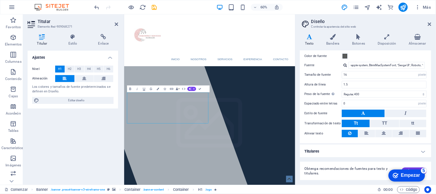
click at [423, 152] on h4 "Titulares" at bounding box center [365, 151] width 131 height 14
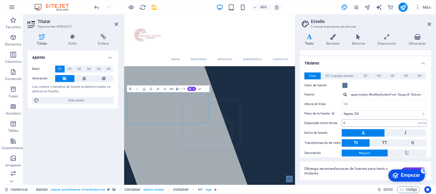
scroll to position [103, 0]
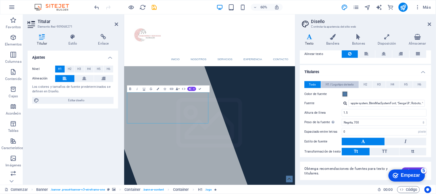
click at [346, 84] on font "H1 / Logotipo de texto" at bounding box center [340, 84] width 28 height 3
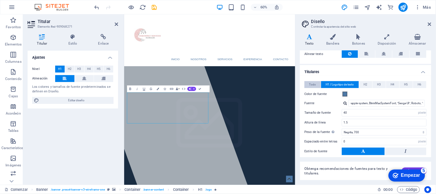
click at [314, 83] on font "Todo" at bounding box center [312, 84] width 7 height 3
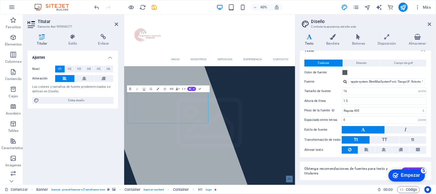
scroll to position [0, 0]
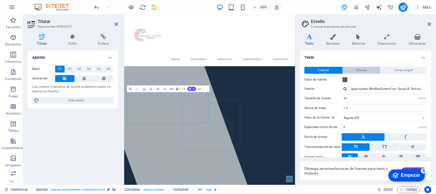
click at [365, 71] on font "Atrevido" at bounding box center [362, 69] width 11 height 3
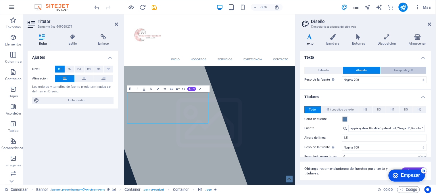
click at [400, 69] on font "Campo de golf" at bounding box center [403, 69] width 19 height 3
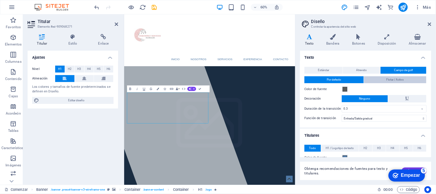
click at [376, 78] on button "Flotar / Activo" at bounding box center [395, 79] width 62 height 7
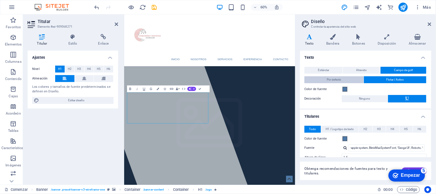
click at [340, 79] on font "Por defecto" at bounding box center [334, 79] width 14 height 3
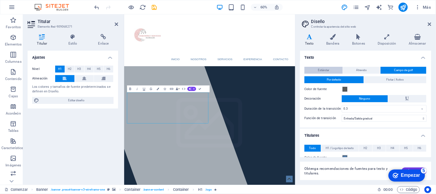
click at [334, 69] on button "Estándar" at bounding box center [324, 70] width 38 height 7
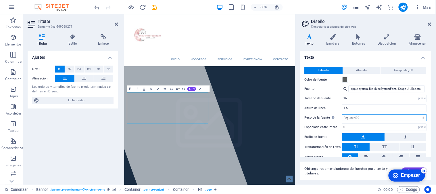
click at [373, 118] on select "Delgado, 100 Extra ligero, 200 Luz, 300 Regular, 400 Mediano, 500 Seminegrita, …" at bounding box center [384, 117] width 85 height 7
click at [339, 42] on font "Bandera" at bounding box center [332, 43] width 13 height 4
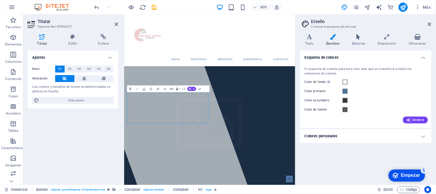
click at [420, 134] on h4 "Colores personales" at bounding box center [365, 136] width 131 height 14
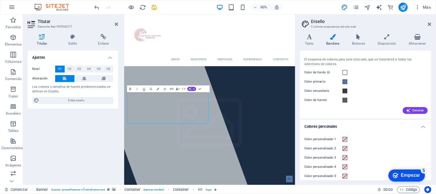
scroll to position [14, 0]
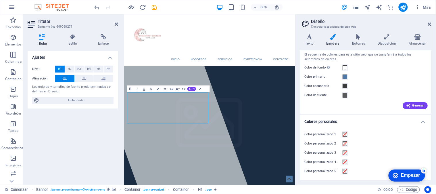
click at [423, 120] on h4 "Colores personales" at bounding box center [365, 120] width 131 height 10
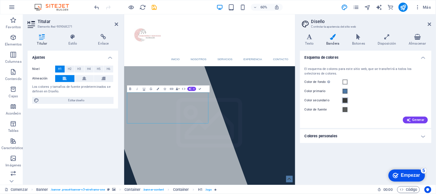
scroll to position [0, 0]
click at [363, 44] on font "Botones" at bounding box center [358, 43] width 13 height 4
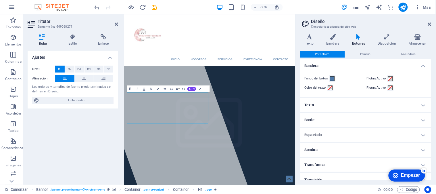
scroll to position [6, 0]
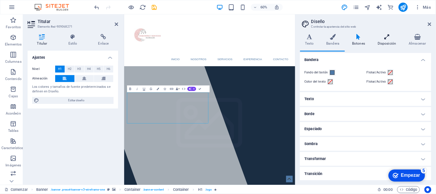
click at [393, 39] on icon at bounding box center [386, 37] width 29 height 6
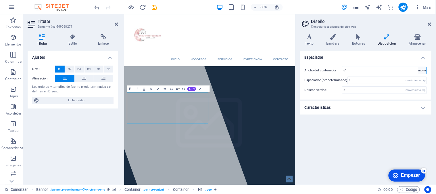
click at [423, 69] on select "movimiento rápido del ojo píxeles" at bounding box center [422, 70] width 8 height 7
click at [380, 71] on input "61" at bounding box center [384, 70] width 84 height 7
click at [422, 107] on h4 "Características" at bounding box center [365, 108] width 131 height 14
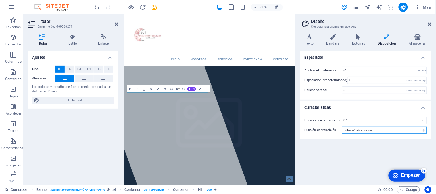
click at [392, 132] on select "Facilidad Entrada fácil Salida fácil Entrada/Salida gradual Lineal" at bounding box center [384, 129] width 85 height 7
click at [185, 88] on icon "button" at bounding box center [184, 88] width 4 height 4
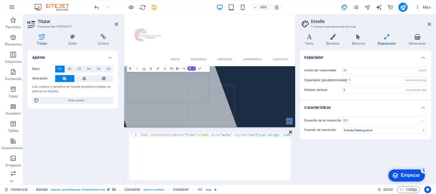
click at [290, 132] on icon at bounding box center [290, 132] width 3 height 5
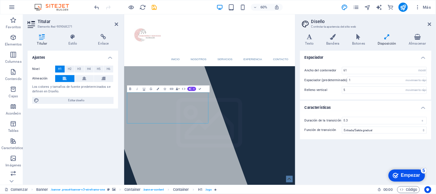
click at [430, 21] on h2 "Diseño" at bounding box center [371, 21] width 120 height 5
click at [429, 24] on icon at bounding box center [429, 24] width 3 height 5
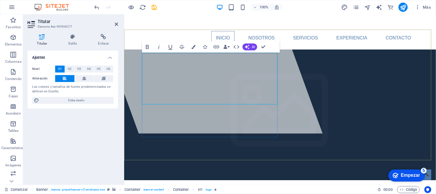
scroll to position [64, 0]
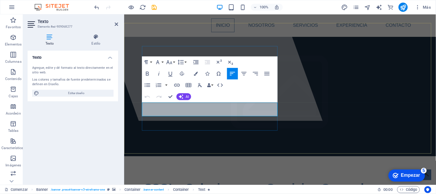
drag, startPoint x: 241, startPoint y: 111, endPoint x: 142, endPoint y: 104, distance: 99.9
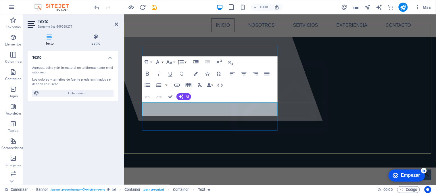
drag, startPoint x: 238, startPoint y: 112, endPoint x: 142, endPoint y: 108, distance: 96.3
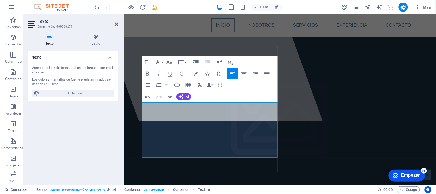
drag, startPoint x: 170, startPoint y: 112, endPoint x: 161, endPoint y: 122, distance: 12.8
click at [163, 62] on button "Familia de fuentes" at bounding box center [158, 61] width 11 height 11
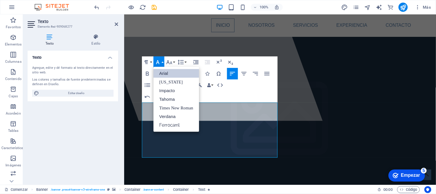
scroll to position [0, 0]
click at [163, 62] on button "Familia de fuentes" at bounding box center [158, 61] width 11 height 11
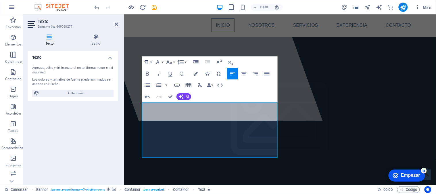
click at [151, 61] on button "Formato de párrafo" at bounding box center [147, 61] width 11 height 11
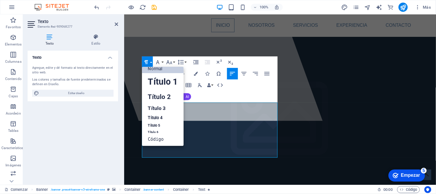
scroll to position [4, 0]
click at [151, 61] on button "Formato de párrafo" at bounding box center [147, 61] width 11 height 11
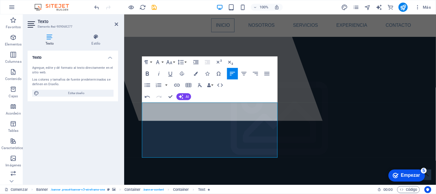
click at [148, 74] on icon "button" at bounding box center [147, 74] width 3 height 4
drag, startPoint x: 287, startPoint y: 115, endPoint x: 389, endPoint y: 115, distance: 102.0
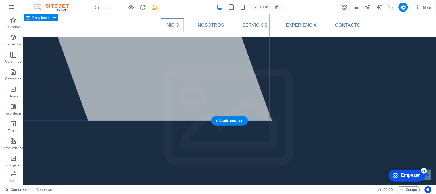
click at [236, 74] on div at bounding box center [149, 35] width 246 height 170
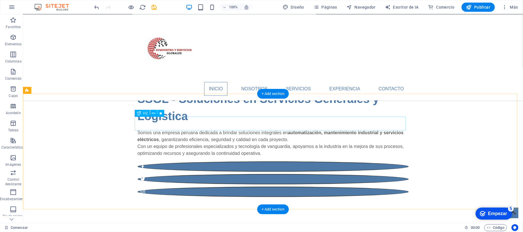
scroll to position [153, 0]
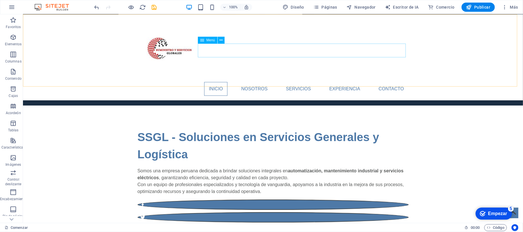
click at [247, 82] on nav "INICIO NOSOTROS Servicios EXPERIENCIA Contacto" at bounding box center [272, 89] width 271 height 14
click at [209, 82] on nav "INICIO NOSOTROS Servicios EXPERIENCIA Contacto" at bounding box center [272, 89] width 271 height 14
click at [248, 82] on nav "INICIO NOSOTROS Servicios EXPERIENCIA Contacto" at bounding box center [272, 89] width 271 height 14
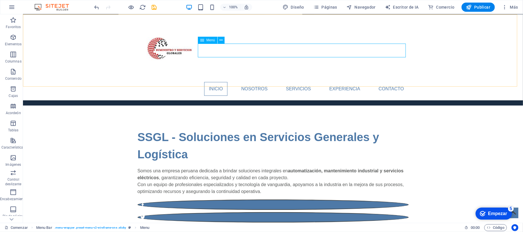
select select "search"
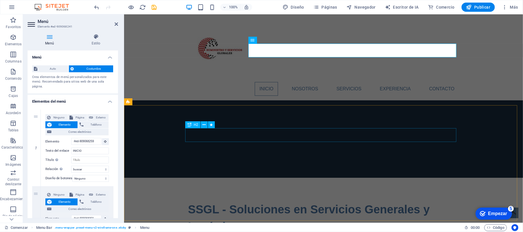
drag, startPoint x: 295, startPoint y: 131, endPoint x: 399, endPoint y: 131, distance: 103.4
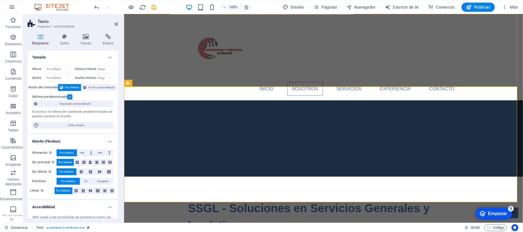
scroll to position [230, 0]
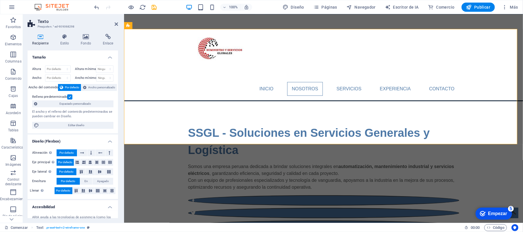
click at [111, 22] on h2 "Texto" at bounding box center [78, 21] width 80 height 5
click at [117, 24] on icon at bounding box center [116, 24] width 3 height 5
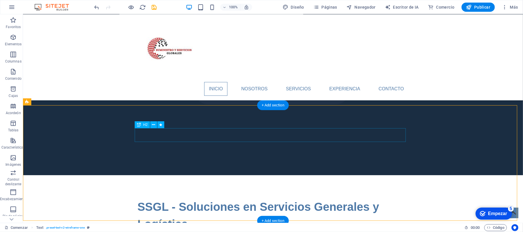
scroll to position [153, 0]
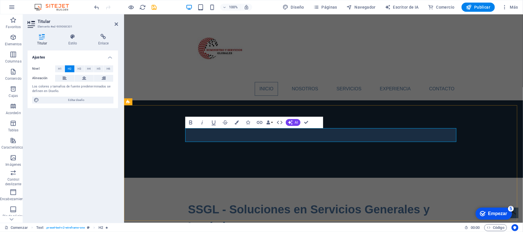
drag, startPoint x: 278, startPoint y: 135, endPoint x: 186, endPoint y: 135, distance: 92.2
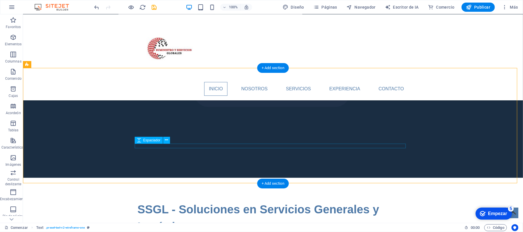
scroll to position [191, 0]
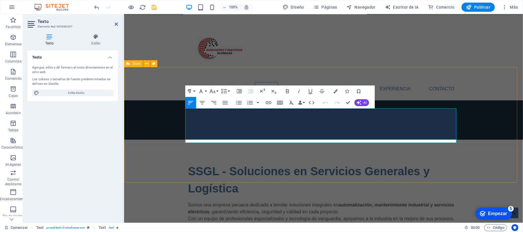
drag, startPoint x: 362, startPoint y: 139, endPoint x: 184, endPoint y: 113, distance: 179.7
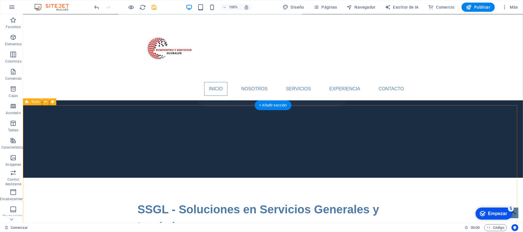
scroll to position [230, 0]
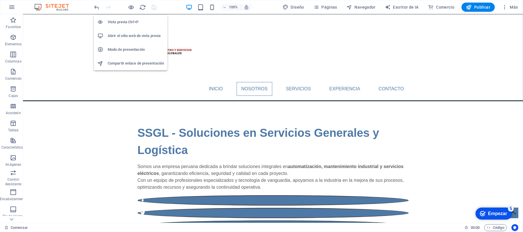
click at [121, 41] on li "Abrir el sitio web de vista previa" at bounding box center [131, 36] width 74 height 14
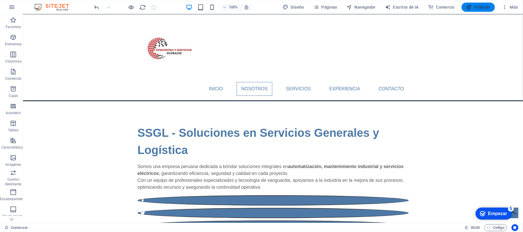
click at [436, 9] on font "Publicar" at bounding box center [482, 7] width 16 height 5
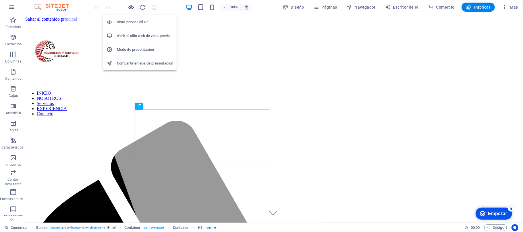
click at [132, 6] on icon "button" at bounding box center [131, 7] width 7 height 7
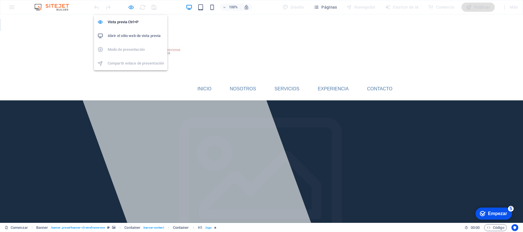
click at [132, 6] on icon "button" at bounding box center [131, 7] width 7 height 7
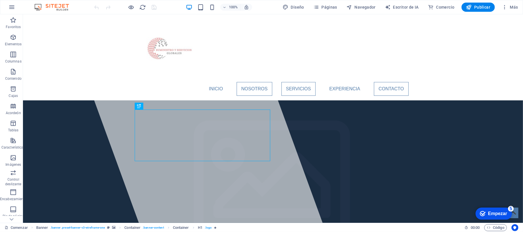
click at [489, 215] on font "Empezar" at bounding box center [497, 213] width 19 height 5
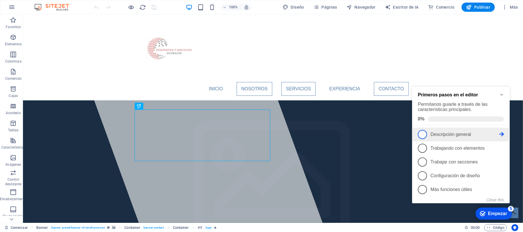
click at [422, 138] on span "1" at bounding box center [422, 134] width 9 height 9
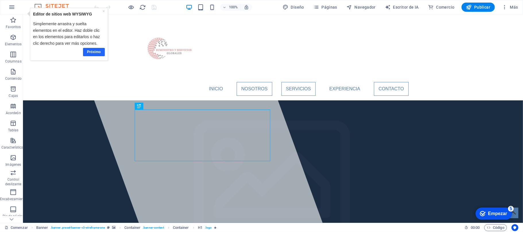
click at [92, 52] on font "Próximo" at bounding box center [94, 52] width 14 height 4
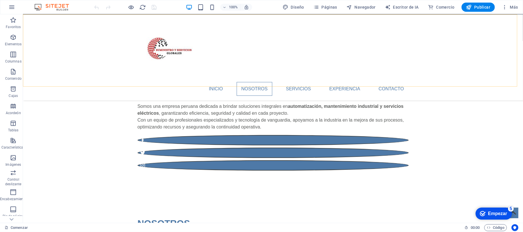
scroll to position [230, 0]
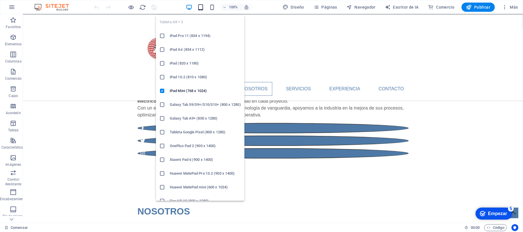
click at [201, 7] on icon "button" at bounding box center [201, 7] width 7 height 7
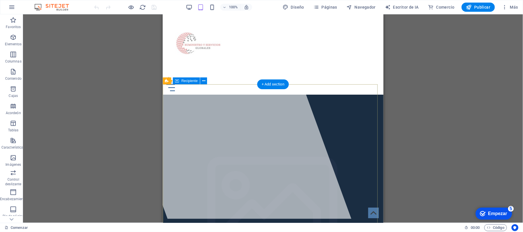
scroll to position [0, 0]
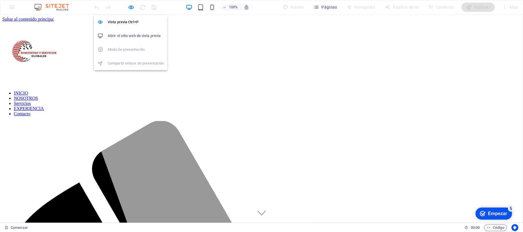
click at [129, 11] on div "Vista previa Ctrl+P Abrir el sitio web de vista previa Modo de presentación Com…" at bounding box center [131, 41] width 74 height 60
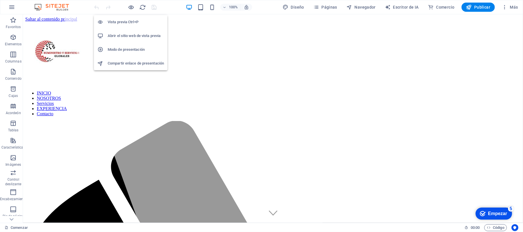
click at [137, 50] on font "Modo de presentación" at bounding box center [126, 49] width 37 height 4
click at [128, 62] on font "Compartir enlace de presentación" at bounding box center [145, 63] width 56 height 4
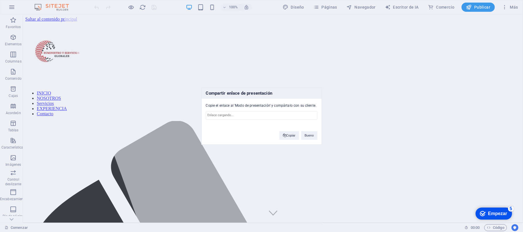
type input "[URL][DOMAIN_NAME]"
click at [283, 117] on input "[URL][DOMAIN_NAME]" at bounding box center [261, 115] width 111 height 9
click at [292, 136] on font "Copiar" at bounding box center [290, 135] width 9 height 3
click at [309, 138] on button "Bueno" at bounding box center [309, 135] width 16 height 9
